Goal: Transaction & Acquisition: Register for event/course

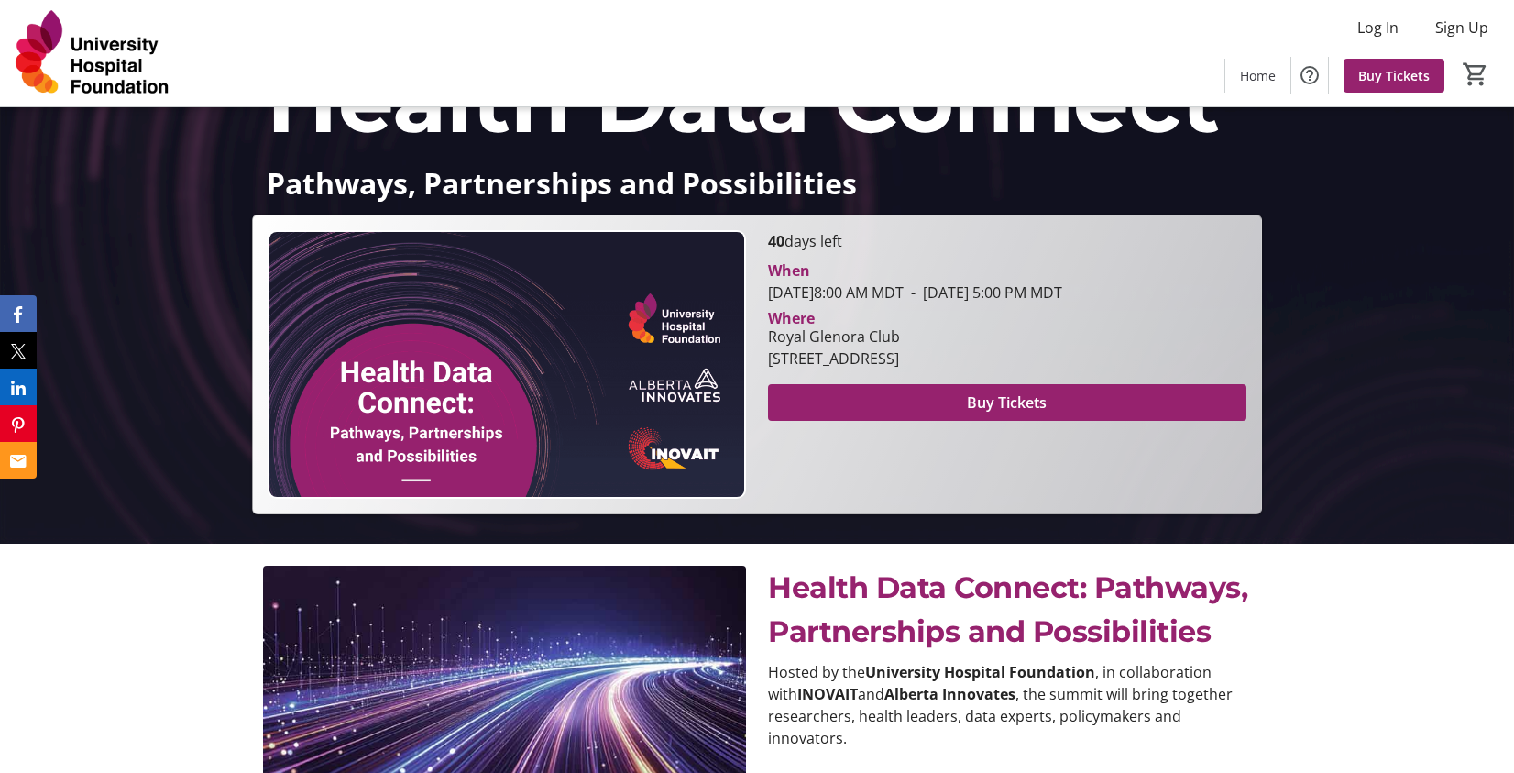
scroll to position [183, 0]
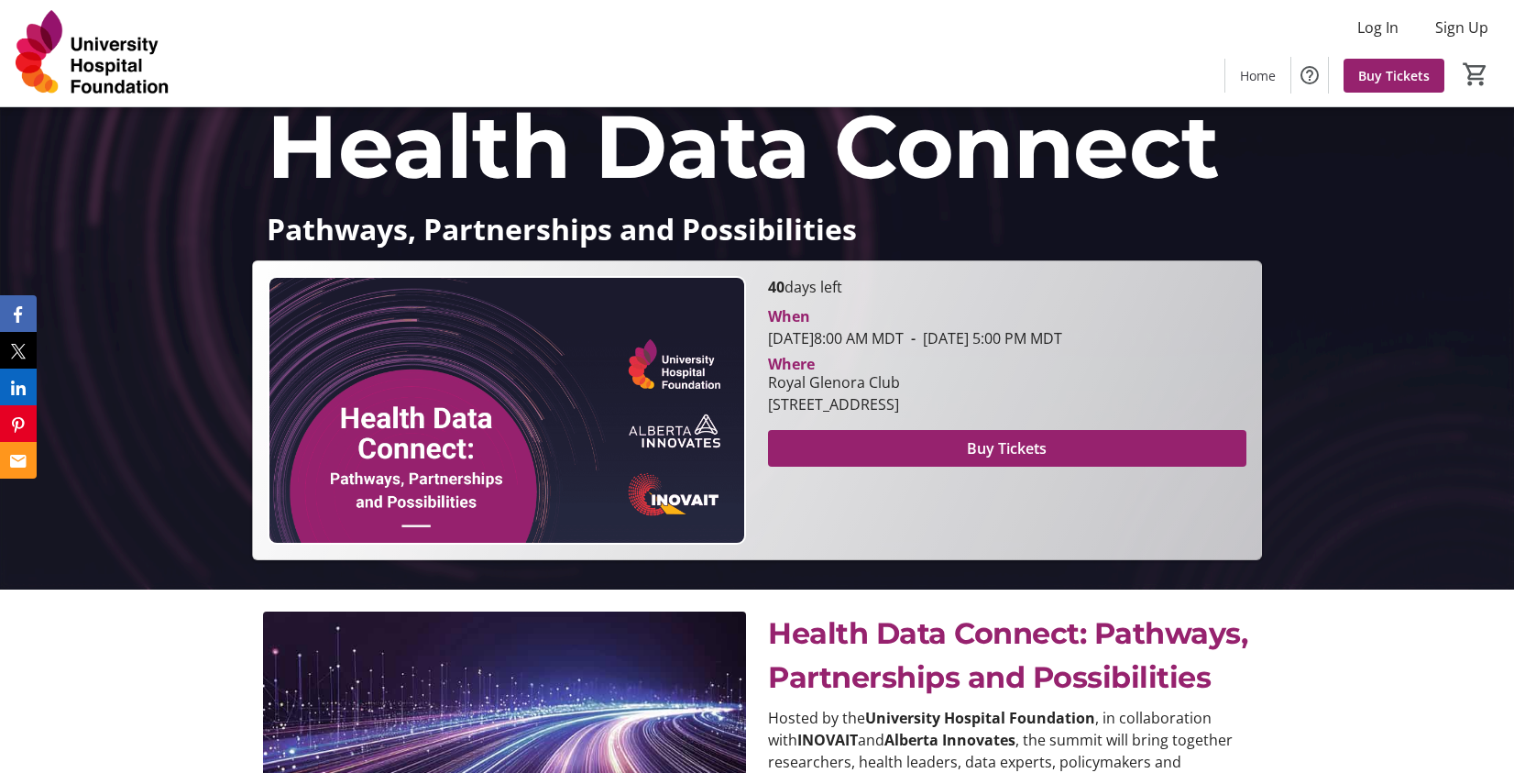
click at [1312, 324] on div "Health Data Connect Pathways, Partnerships and Possibilities Health Data Connec…" at bounding box center [757, 242] width 1514 height 636
drag, startPoint x: 216, startPoint y: 715, endPoint x: 554, endPoint y: 728, distance: 337.5
click at [216, 715] on div "Health Data Connect: Pathways, Partnerships and Possibilities Hosted by the Uni…" at bounding box center [757, 746] width 1514 height 315
click at [129, 709] on div "Health Data Connect: Pathways, Partnerships and Possibilities Hosted by the Uni…" at bounding box center [757, 746] width 1514 height 315
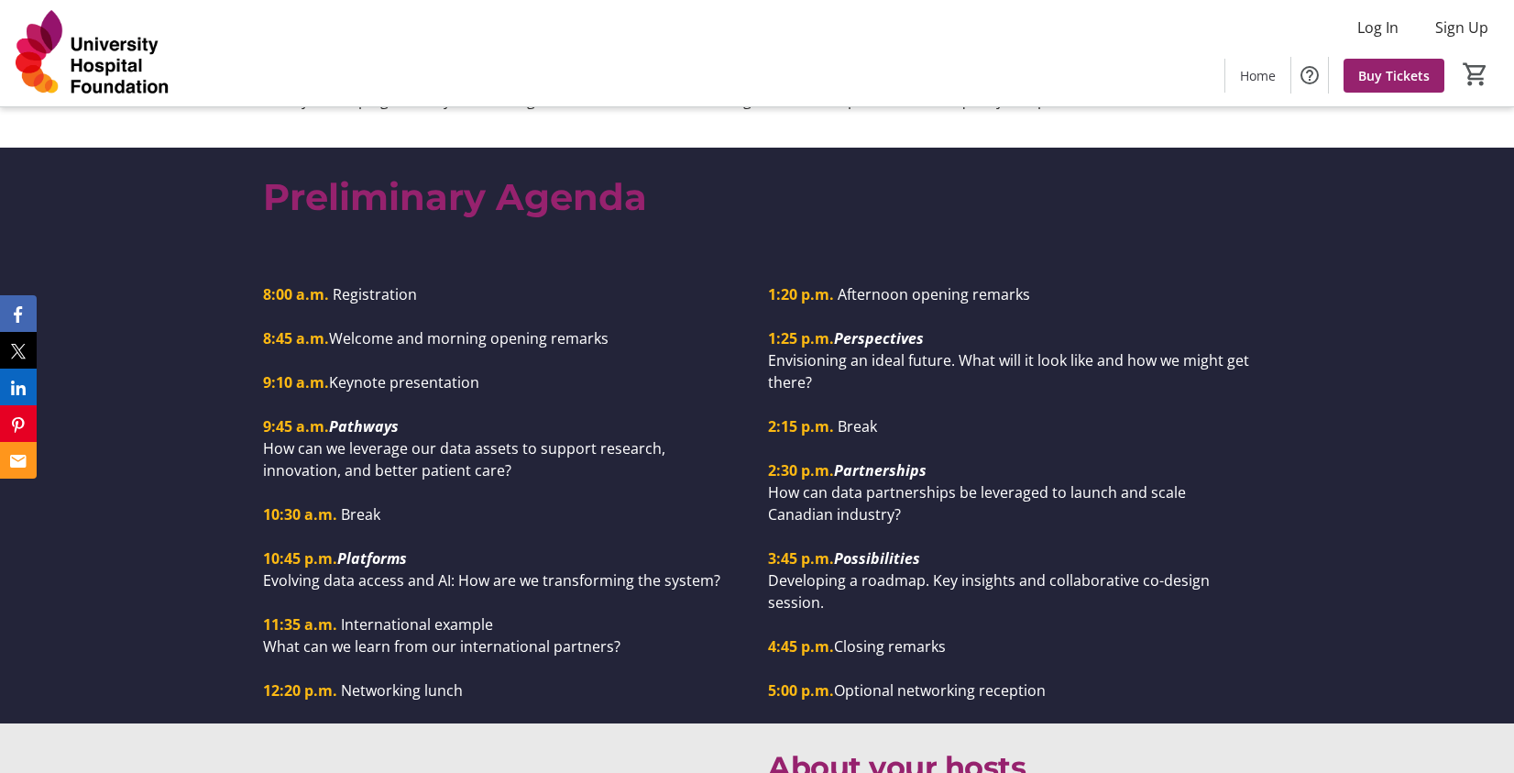
scroll to position [1466, 0]
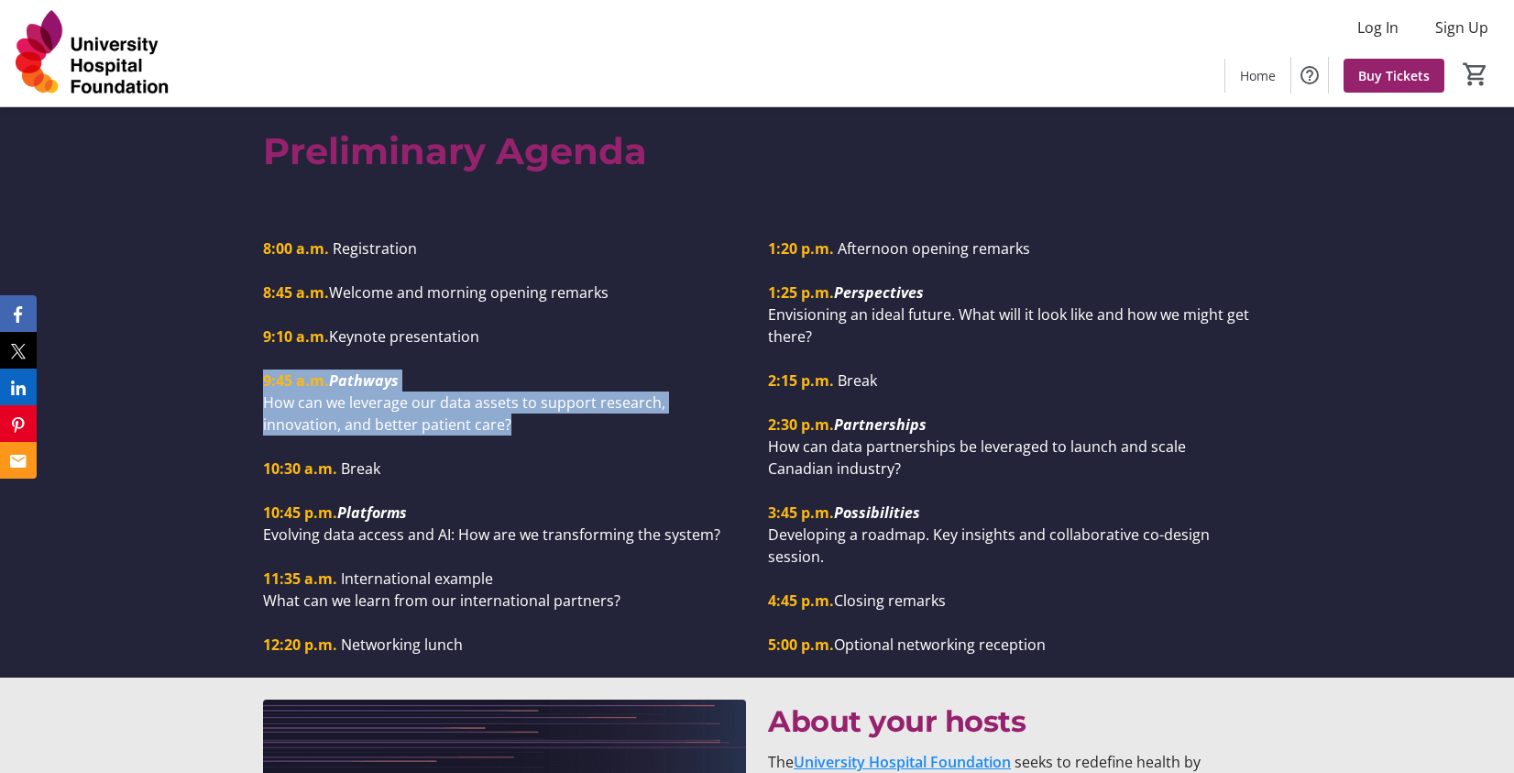
drag, startPoint x: 473, startPoint y: 424, endPoint x: 232, endPoint y: 378, distance: 245.3
click at [232, 378] on div "8:00 a.m. Registration 8:45 a.m. Welcome and morning opening remarks 9:10 a.m. …" at bounding box center [757, 442] width 1514 height 469
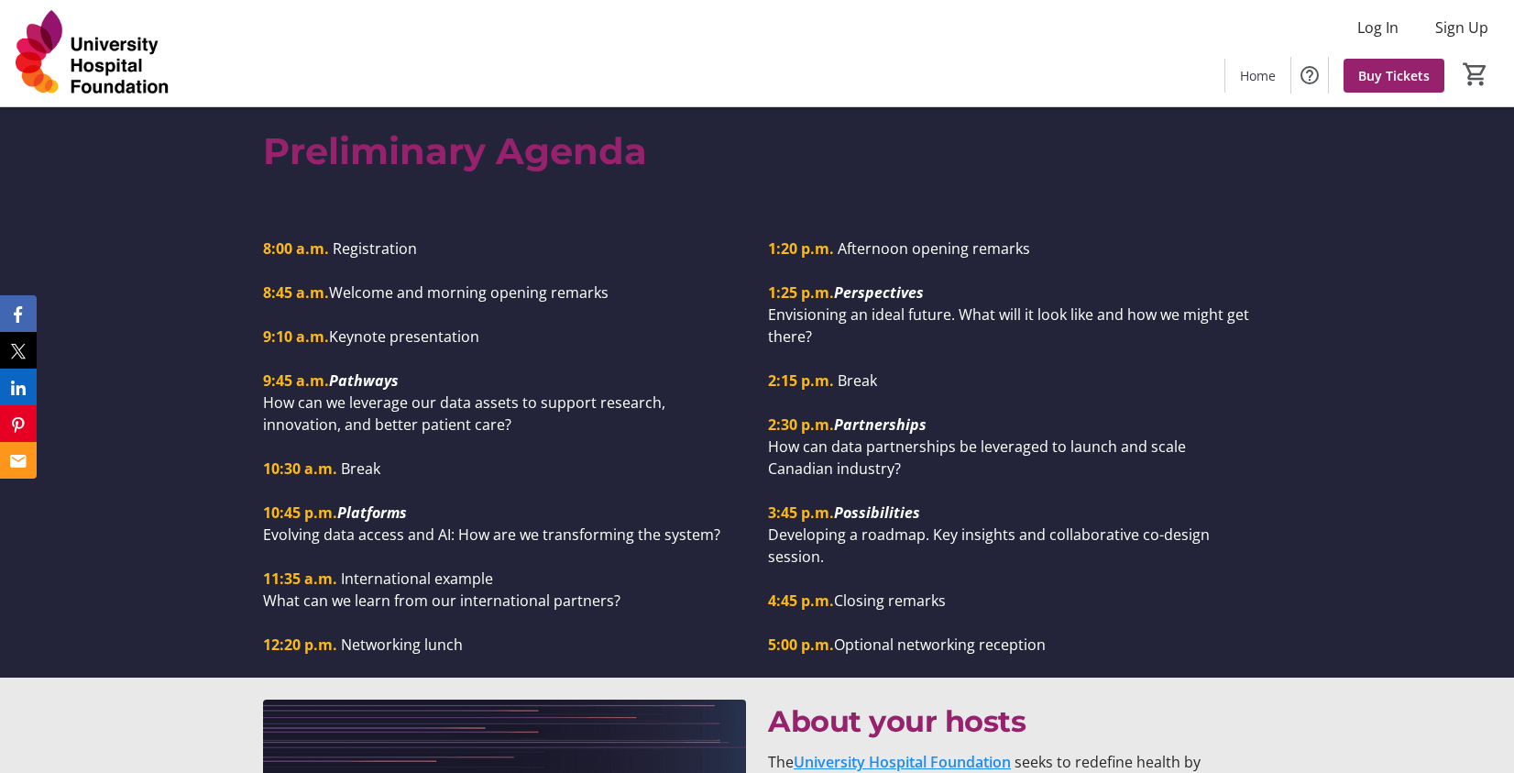
drag, startPoint x: 232, startPoint y: 378, endPoint x: 461, endPoint y: 447, distance: 239.2
click at [453, 446] on p at bounding box center [504, 446] width 483 height 22
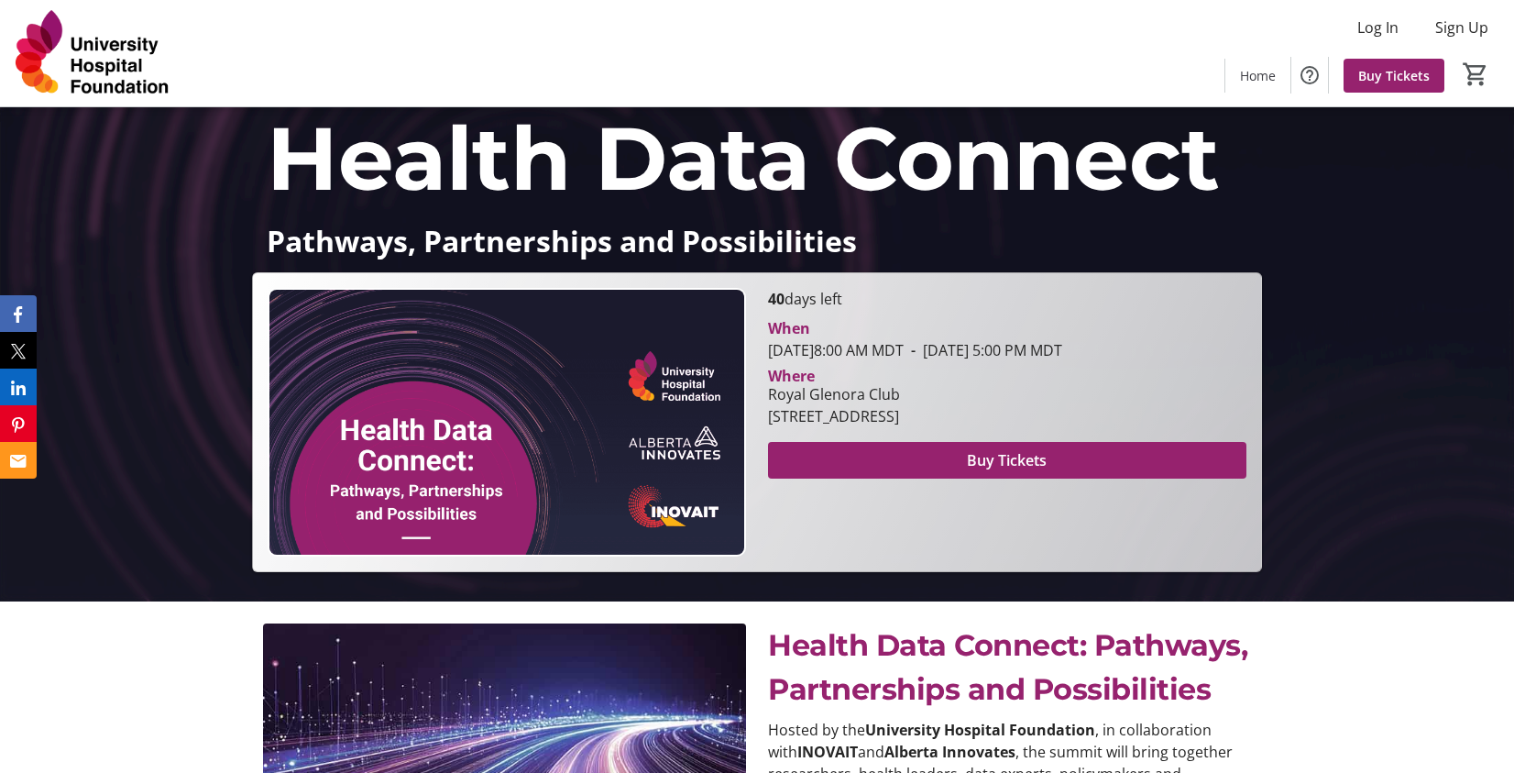
scroll to position [119, 0]
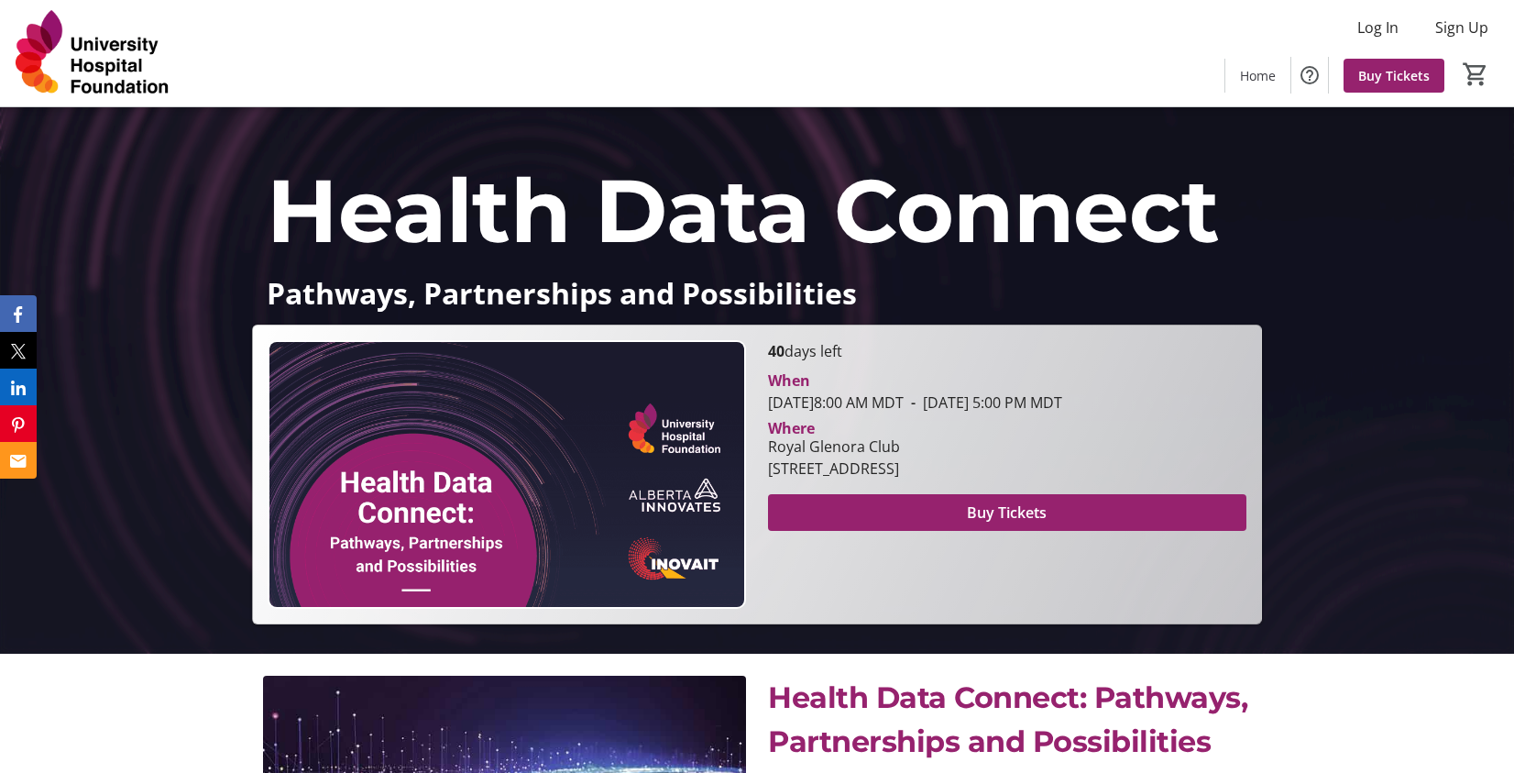
click at [1389, 378] on div "Health Data Connect Pathways, Partnerships and Possibilities Health Data Connec…" at bounding box center [757, 306] width 1514 height 636
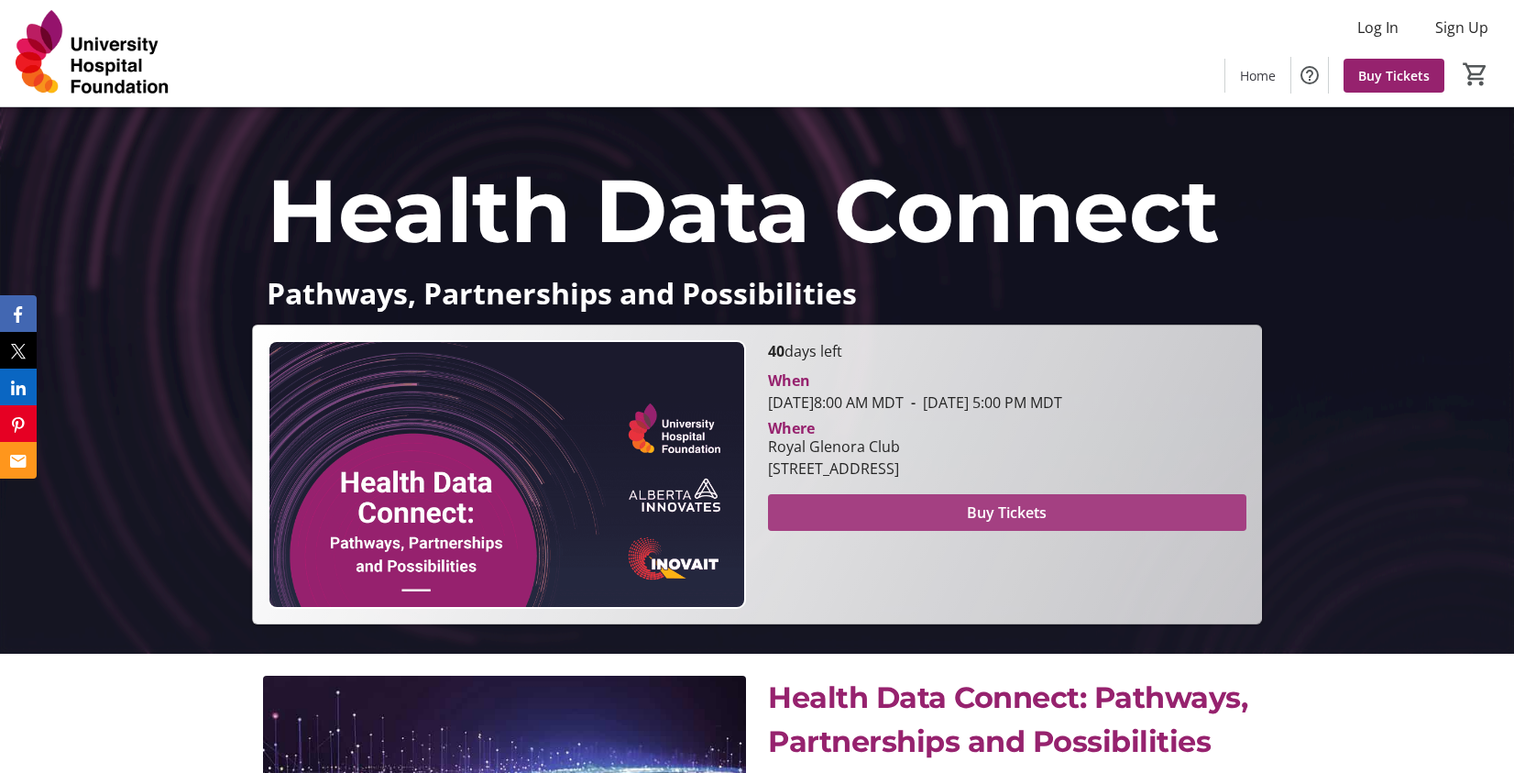
click at [1035, 507] on span "Buy Tickets" at bounding box center [1007, 512] width 80 height 22
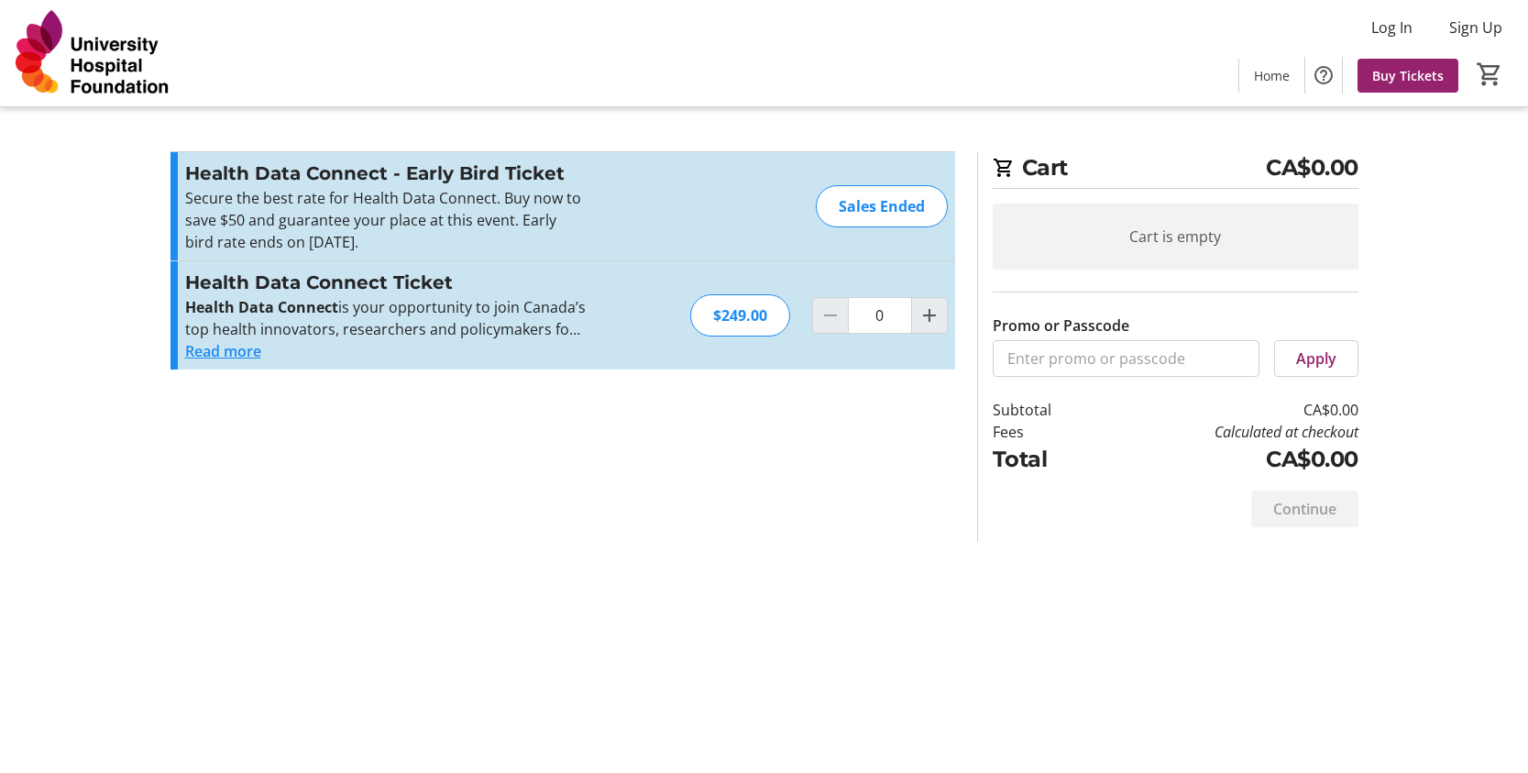
drag, startPoint x: 369, startPoint y: 191, endPoint x: 519, endPoint y: 234, distance: 155.5
click at [519, 234] on p "Secure the best rate for Health Data Connect. Buy now to save $50 and guarantee…" at bounding box center [385, 220] width 400 height 66
click at [522, 237] on p "Secure the best rate for Health Data Connect. Buy now to save $50 and guarantee…" at bounding box center [385, 220] width 400 height 66
click at [905, 204] on div "Sales Ended" at bounding box center [882, 206] width 132 height 42
drag, startPoint x: 220, startPoint y: 292, endPoint x: 584, endPoint y: 343, distance: 367.3
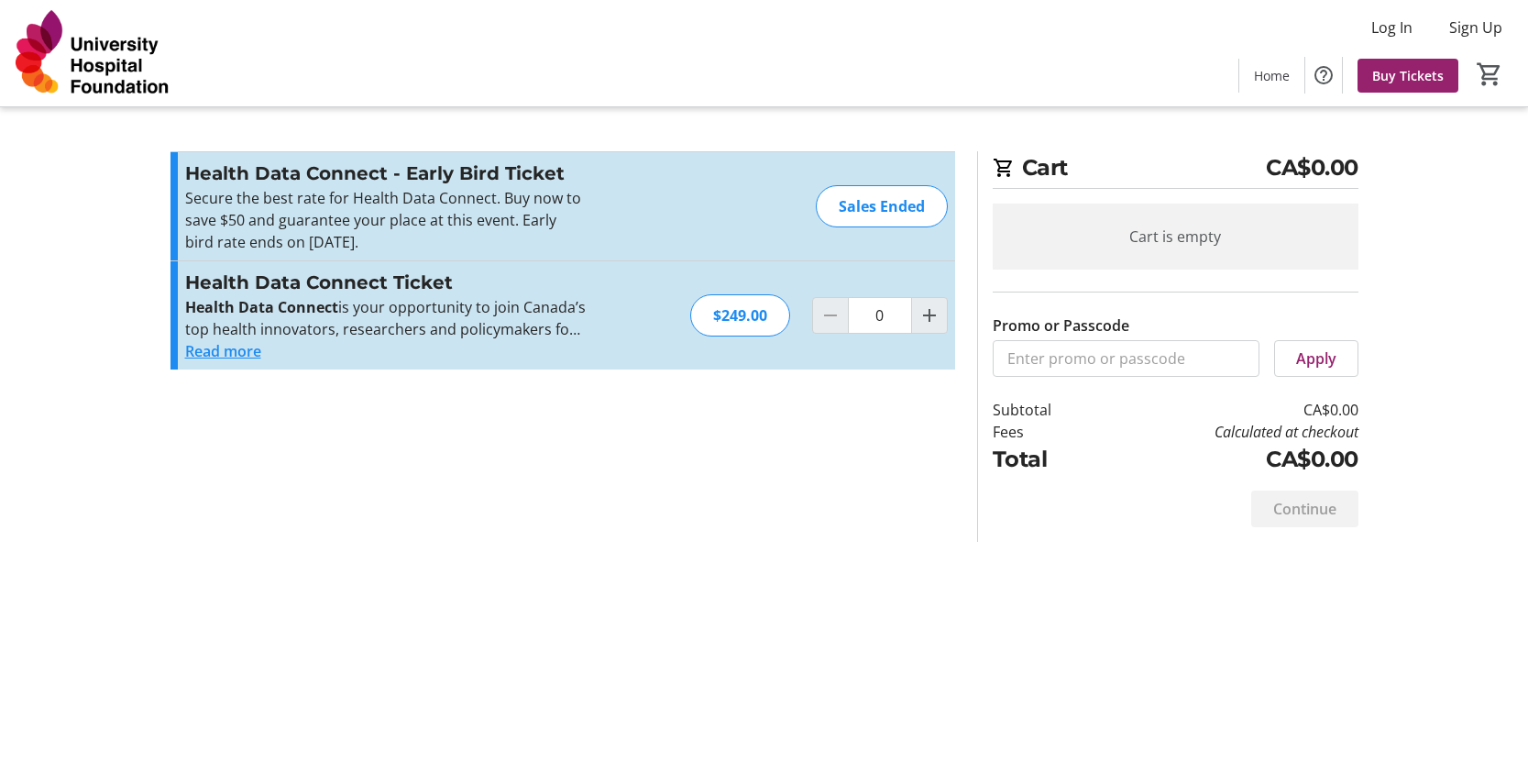
click at [584, 343] on div "Health Data Connect Ticket Health Data Connect is your opportunity to join Cana…" at bounding box center [385, 315] width 400 height 93
click at [587, 344] on div "Health Data Connect Ticket Health Data Connect is your opportunity to join Cana…" at bounding box center [562, 315] width 784 height 108
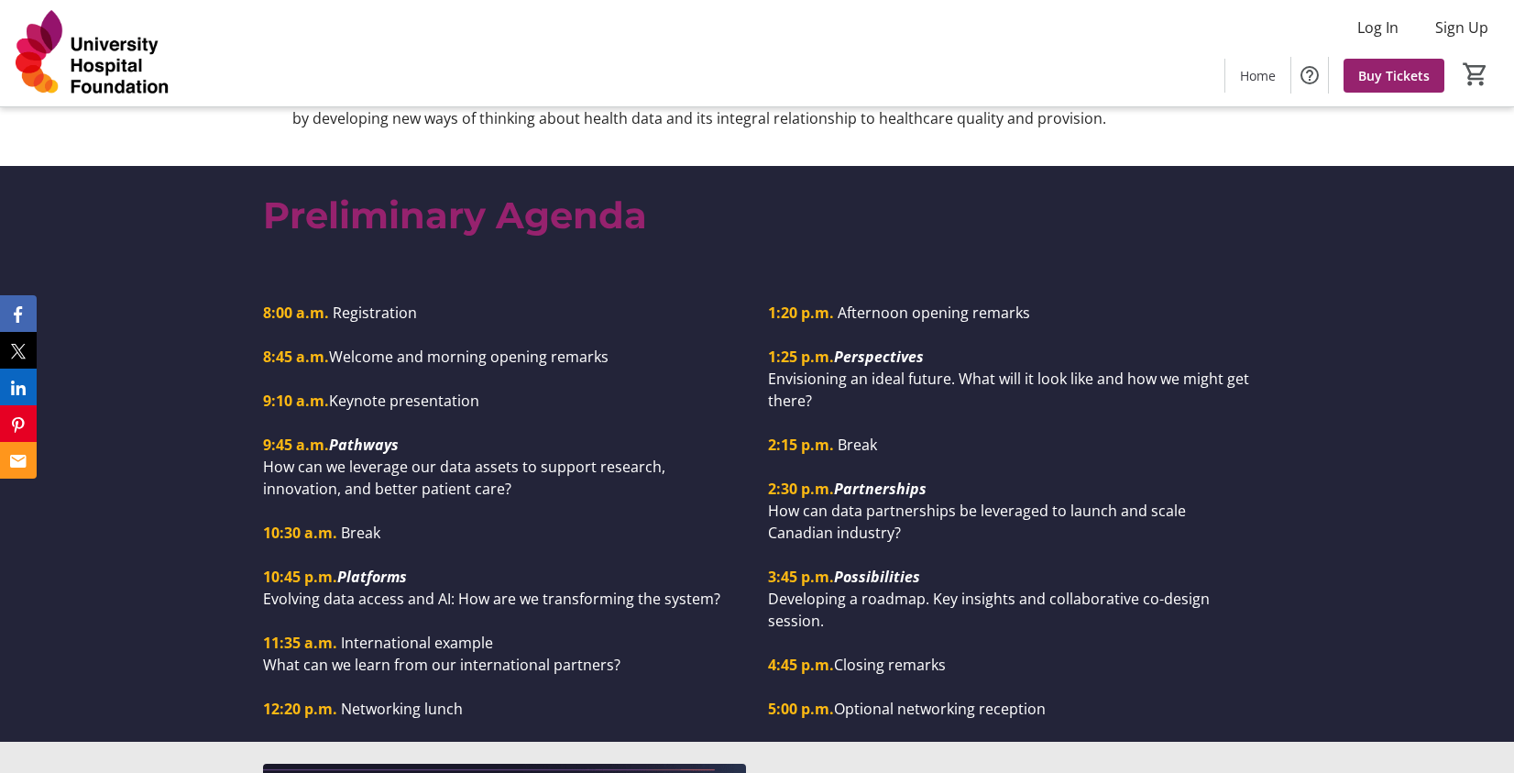
scroll to position [1466, 0]
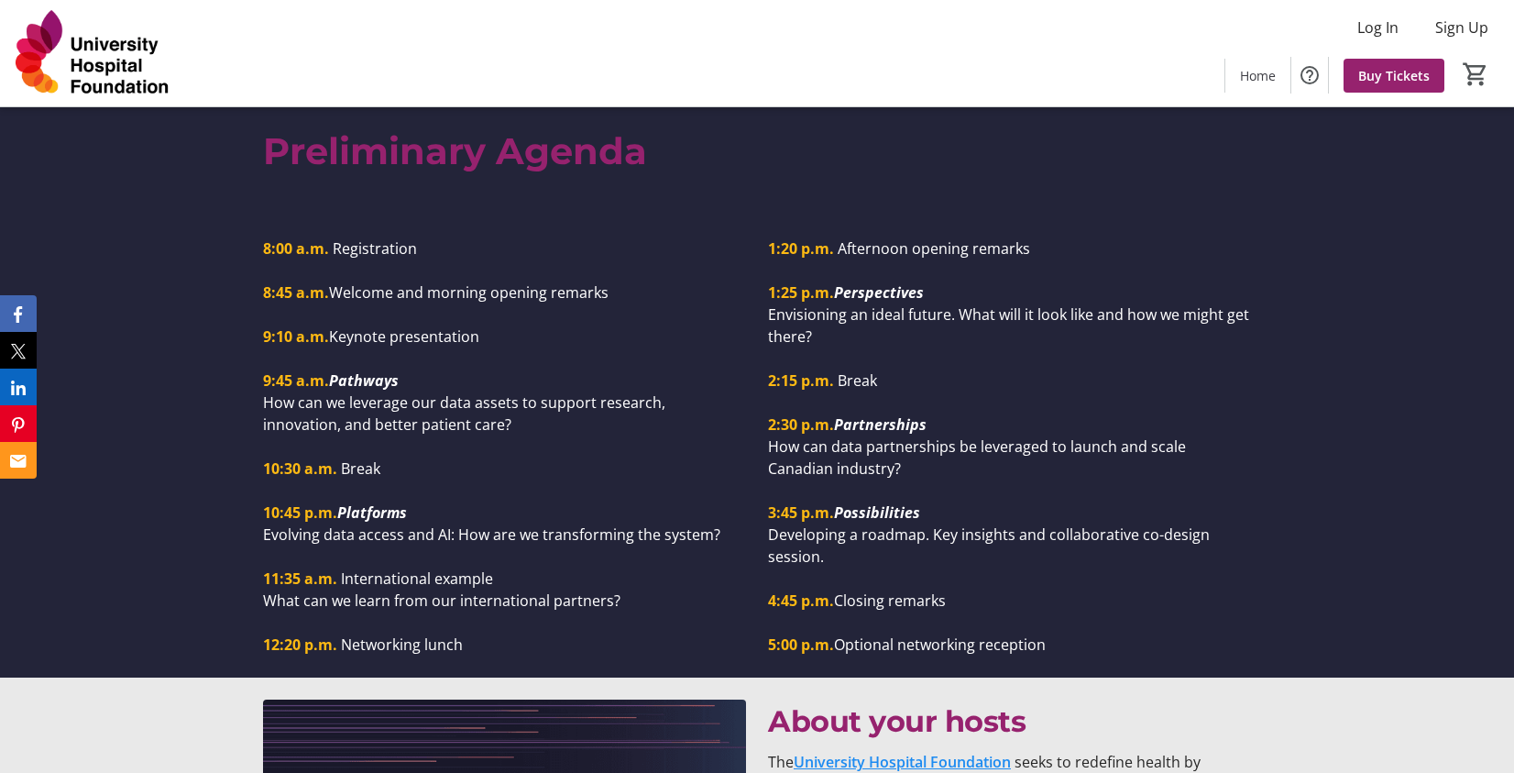
click at [673, 68] on div "Log In Sign Up Home Buy Tickets 0" at bounding box center [757, 53] width 1514 height 106
